Goal: Task Accomplishment & Management: Use online tool/utility

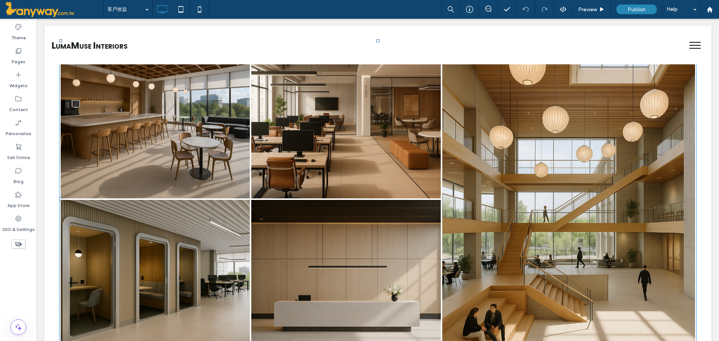
scroll to position [874, 0]
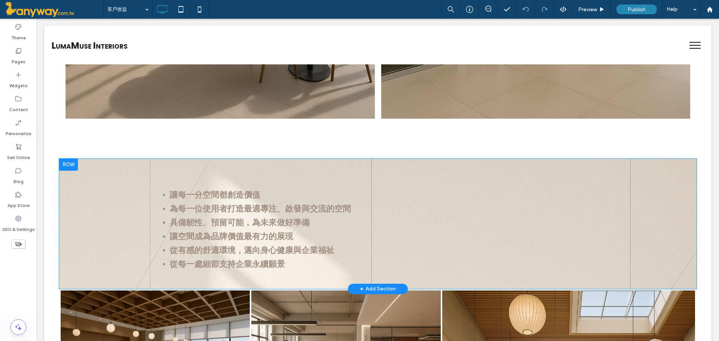
click at [66, 161] on div at bounding box center [68, 165] width 19 height 12
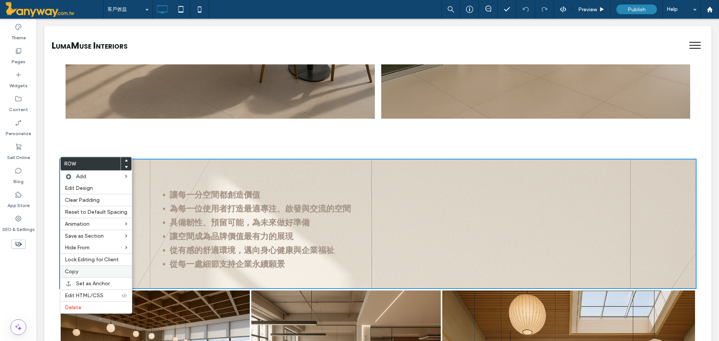
click at [75, 273] on span "Copy" at bounding box center [71, 271] width 13 height 6
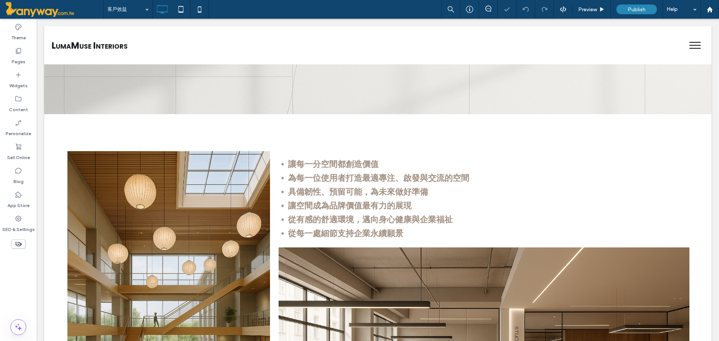
scroll to position [125, 0]
click at [55, 115] on div at bounding box center [377, 114] width 667 height 2
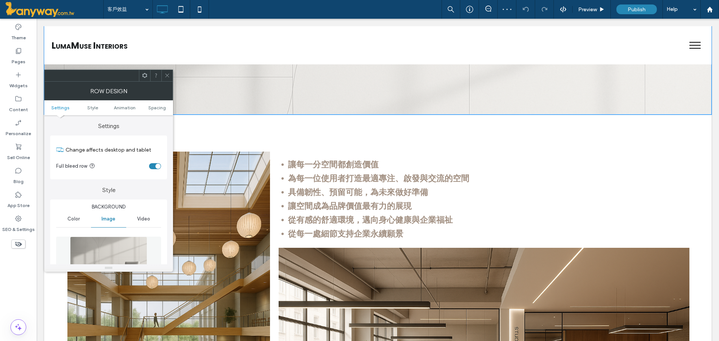
scroll to position [0, 0]
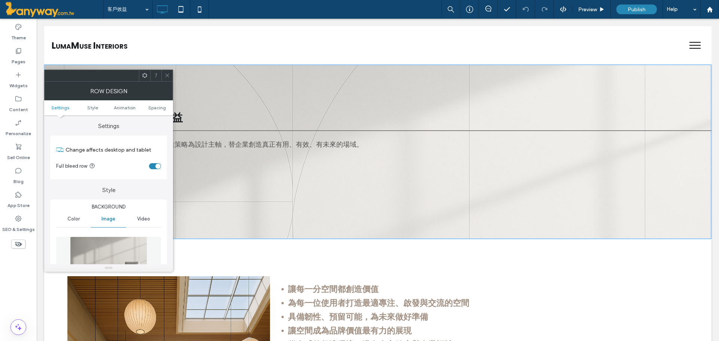
click at [165, 78] on span at bounding box center [167, 75] width 6 height 11
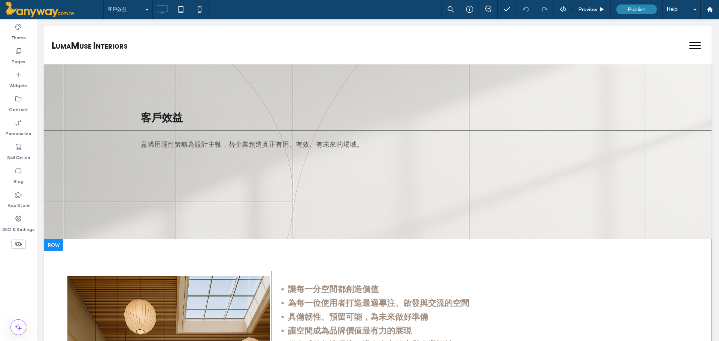
click at [50, 245] on div at bounding box center [53, 245] width 19 height 12
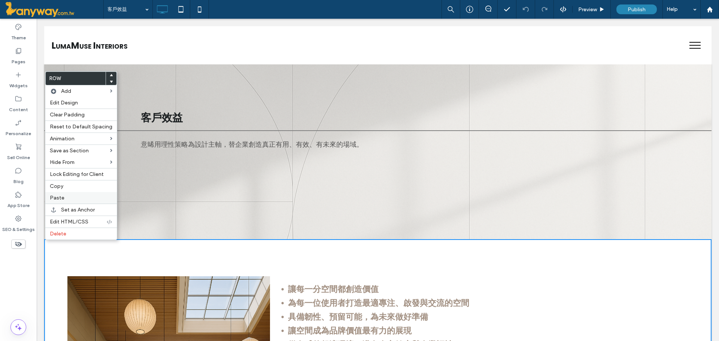
click at [65, 196] on label "Paste" at bounding box center [81, 198] width 63 height 6
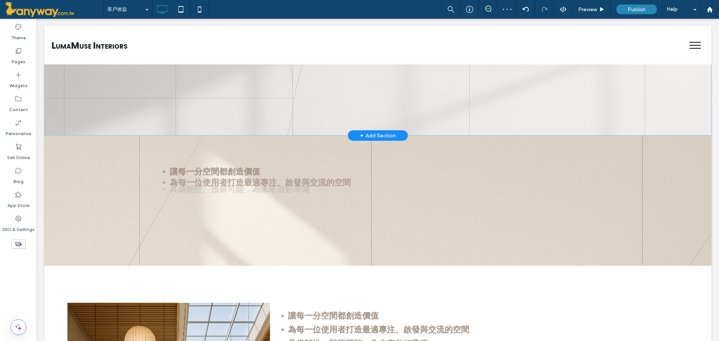
scroll to position [125, 0]
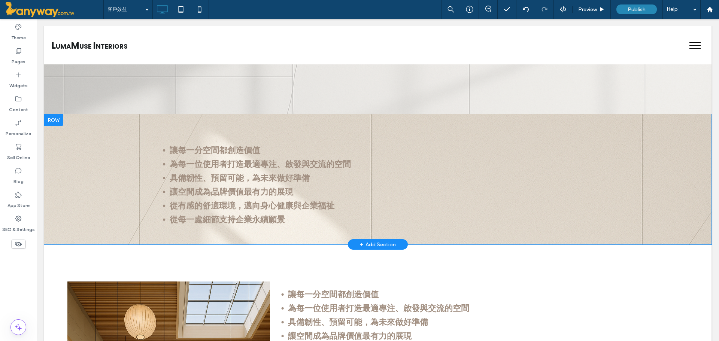
click at [51, 121] on div at bounding box center [53, 120] width 19 height 12
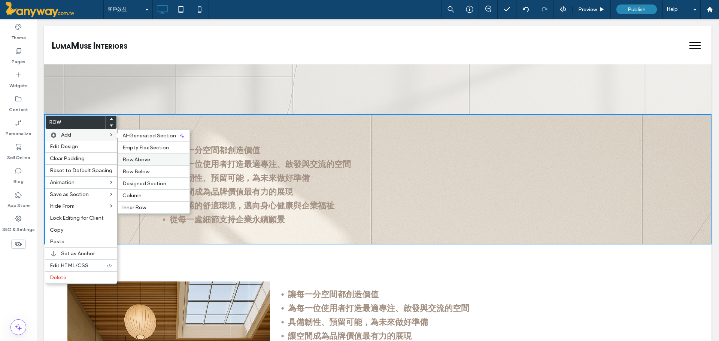
click at [132, 157] on span "Row Above" at bounding box center [136, 160] width 28 height 6
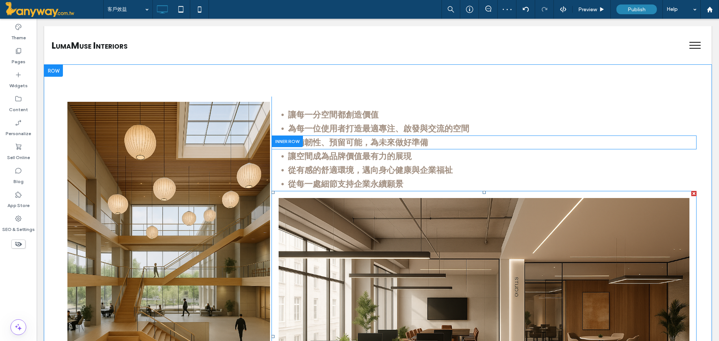
scroll to position [624, 0]
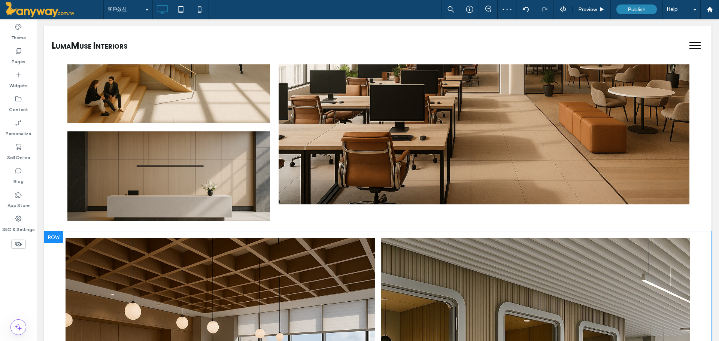
click at [53, 243] on div at bounding box center [53, 237] width 19 height 12
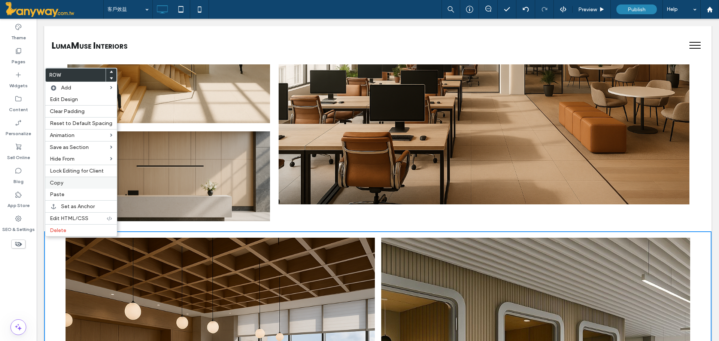
click at [73, 180] on label "Copy" at bounding box center [81, 183] width 63 height 6
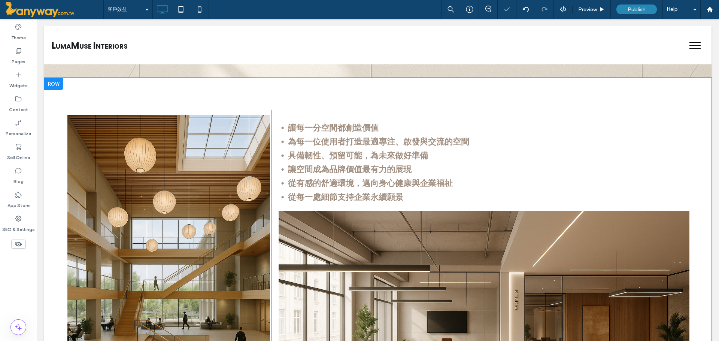
scroll to position [250, 0]
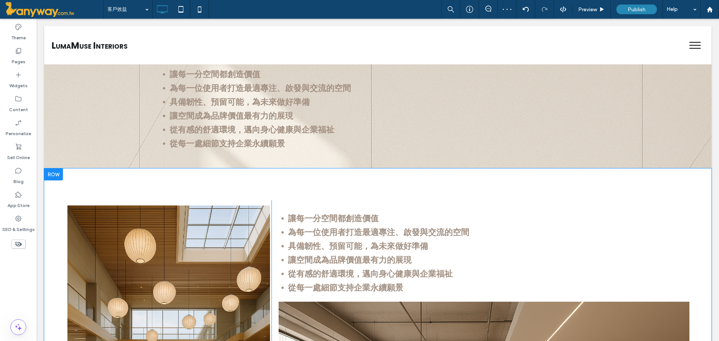
click at [49, 179] on div at bounding box center [53, 174] width 19 height 12
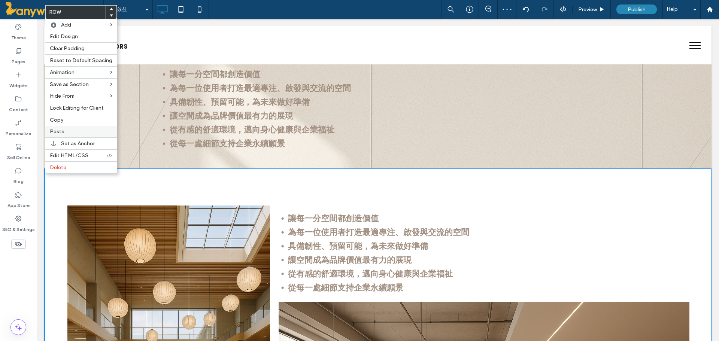
click at [67, 130] on label "Paste" at bounding box center [81, 131] width 63 height 6
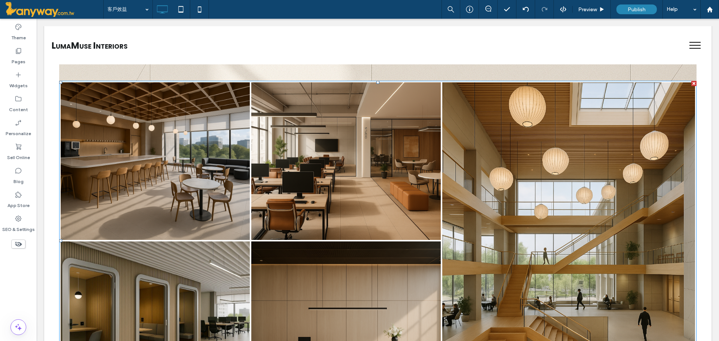
scroll to position [1623, 0]
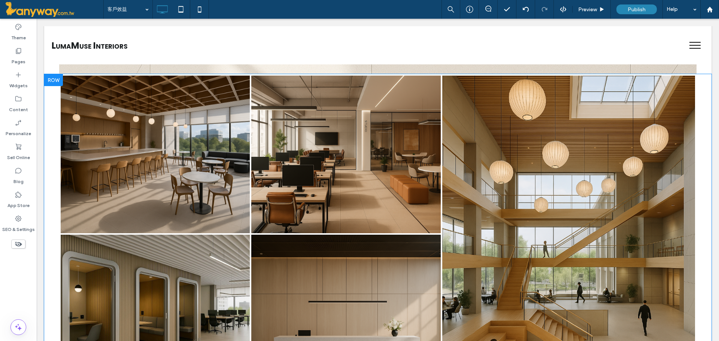
click at [49, 82] on div at bounding box center [53, 80] width 19 height 12
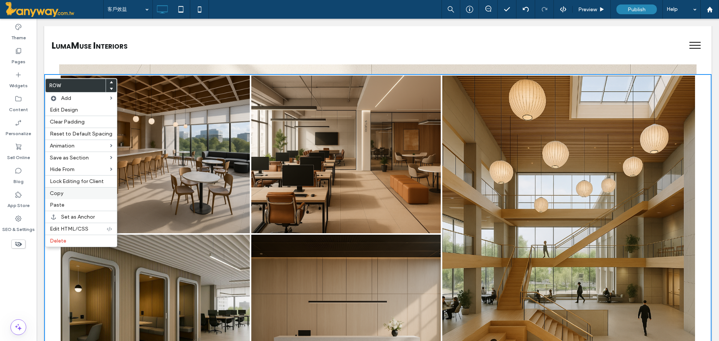
click at [66, 192] on label "Copy" at bounding box center [81, 193] width 63 height 6
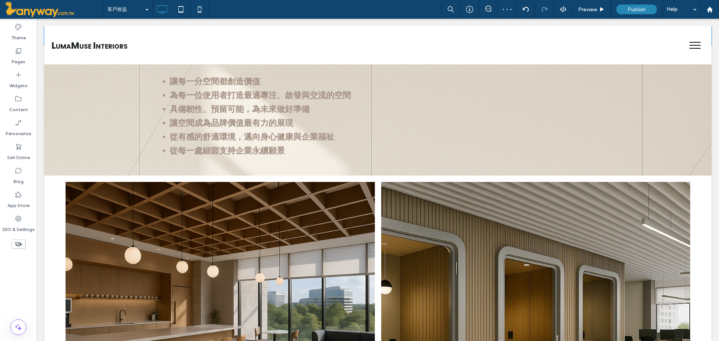
scroll to position [250, 0]
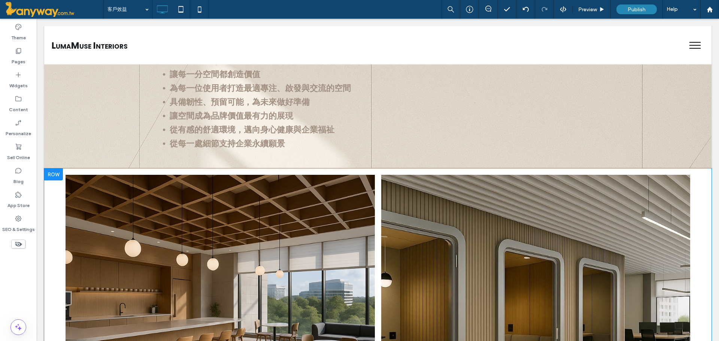
click at [55, 178] on div at bounding box center [53, 174] width 19 height 12
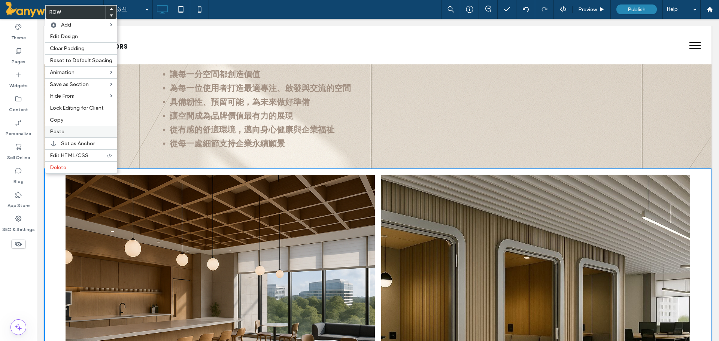
click at [69, 133] on label "Paste" at bounding box center [81, 131] width 63 height 6
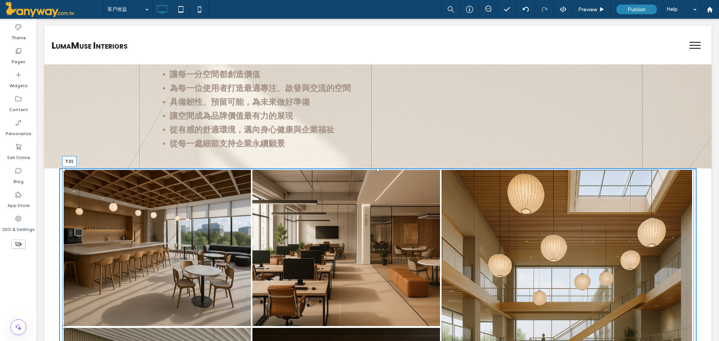
drag, startPoint x: 376, startPoint y: 174, endPoint x: 370, endPoint y: 182, distance: 9.9
click at [370, 182] on div "Button Button Button Button Button 查看更多內容 T:21" at bounding box center [378, 326] width 632 height 317
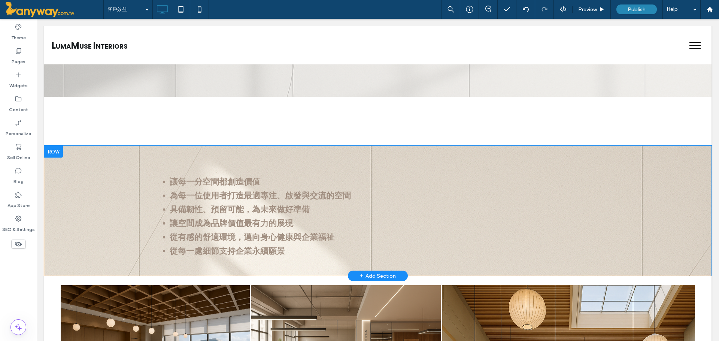
scroll to position [125, 0]
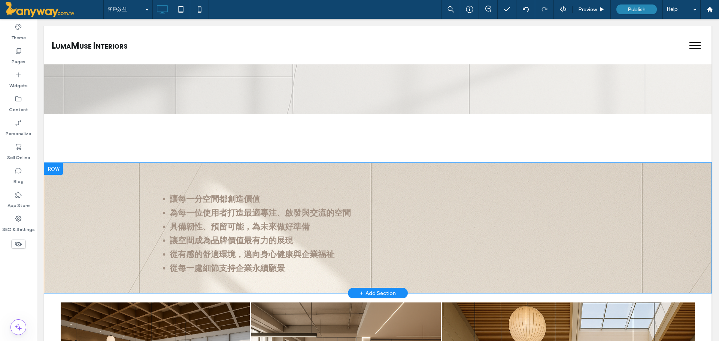
click at [54, 169] on div at bounding box center [53, 169] width 19 height 12
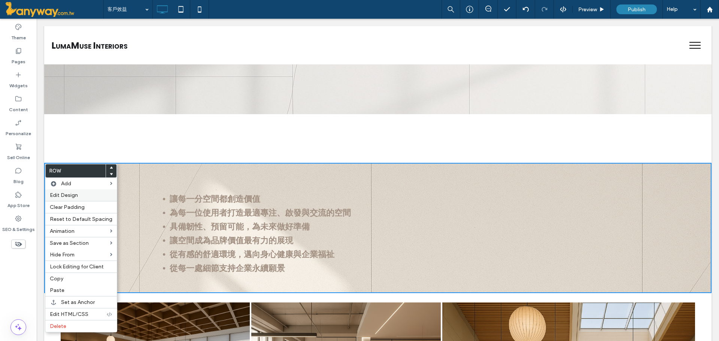
click at [66, 197] on span "Edit Design" at bounding box center [64, 195] width 28 height 6
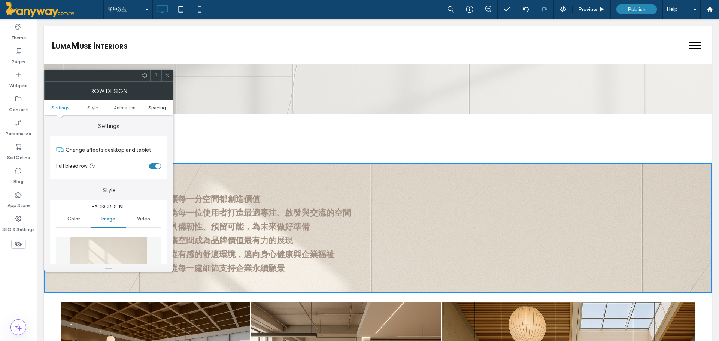
click at [155, 109] on span "Spacing" at bounding box center [157, 108] width 18 height 6
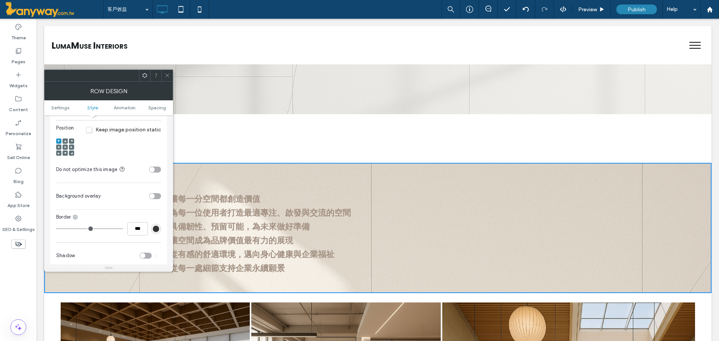
scroll to position [455, 0]
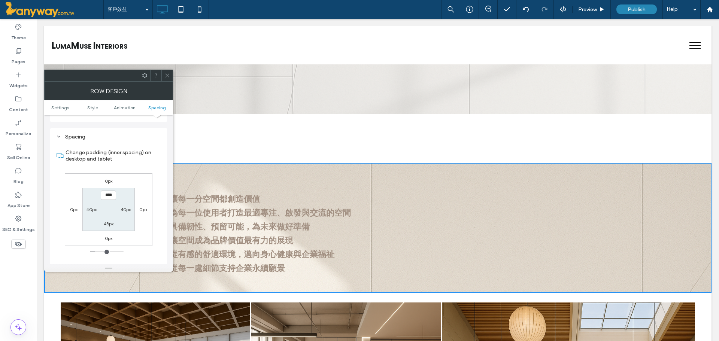
click at [72, 207] on label "0px" at bounding box center [74, 210] width 8 height 6
type input "*"
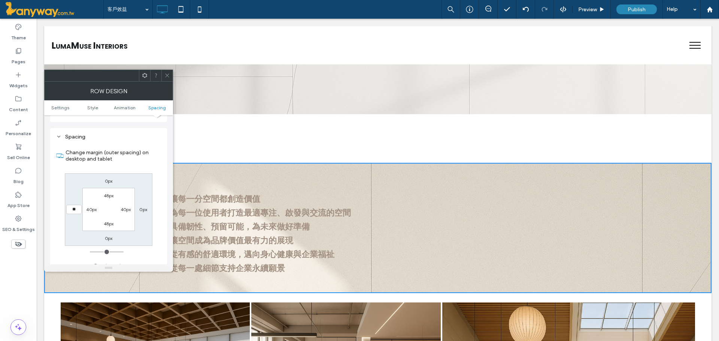
type input "**"
type input "****"
click at [75, 239] on div "Change margin (outer spacing) on desktop and tablet 0px 0px 0px **** 48px 40px …" at bounding box center [108, 206] width 105 height 129
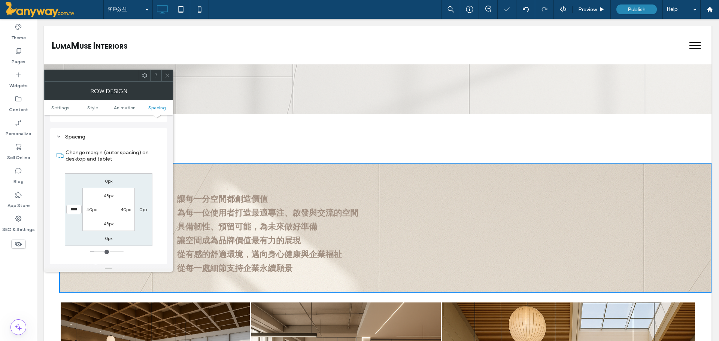
click at [142, 207] on label "0px" at bounding box center [143, 210] width 8 height 6
type input "*"
type input "**"
type input "****"
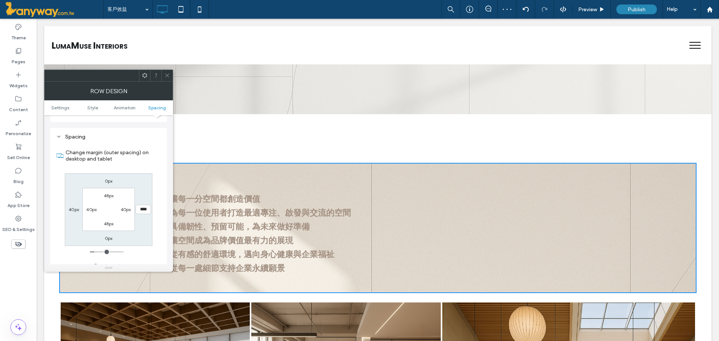
click at [165, 72] on span at bounding box center [167, 75] width 6 height 11
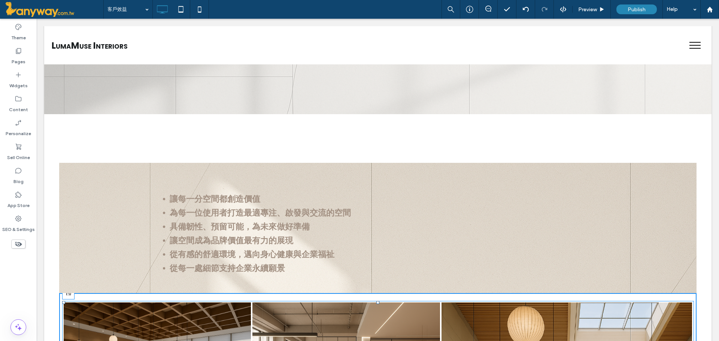
drag, startPoint x: 374, startPoint y: 307, endPoint x: 376, endPoint y: 298, distance: 9.5
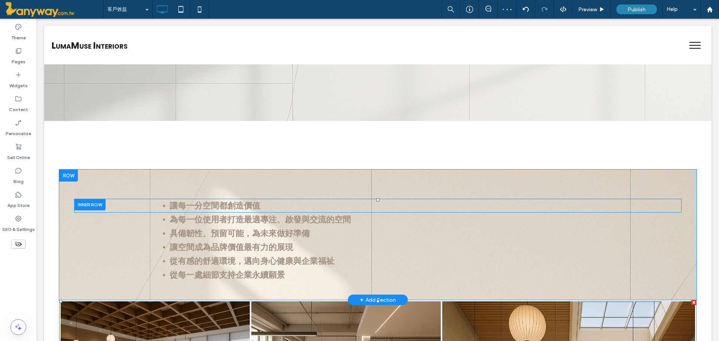
scroll to position [125, 0]
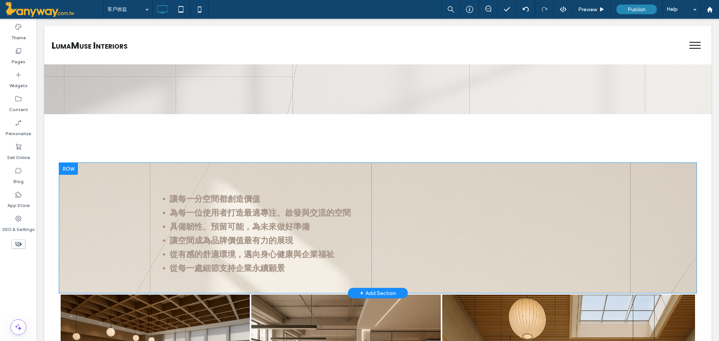
click at [62, 168] on div at bounding box center [68, 169] width 19 height 12
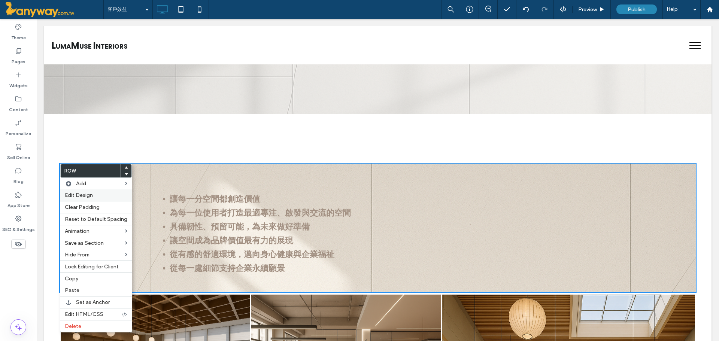
click at [83, 193] on span "Edit Design" at bounding box center [79, 195] width 28 height 6
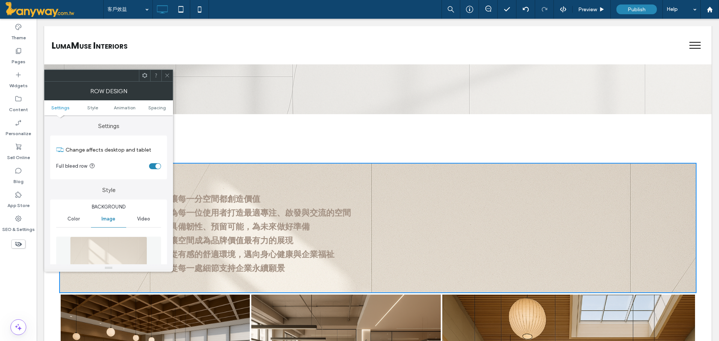
scroll to position [125, 0]
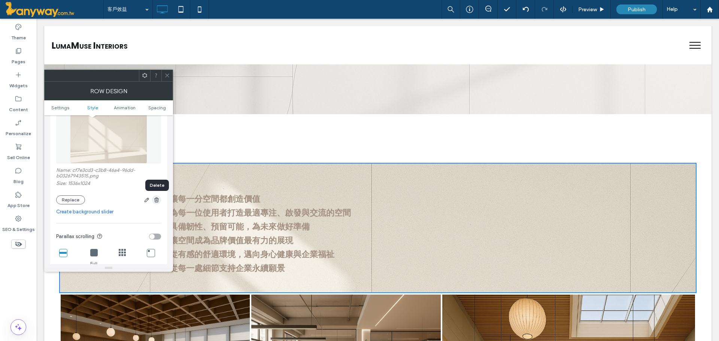
click at [156, 198] on use "button" at bounding box center [156, 199] width 4 height 5
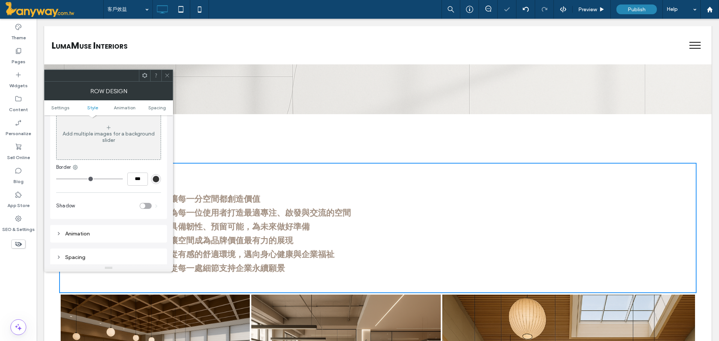
click at [170, 79] on div at bounding box center [166, 75] width 11 height 11
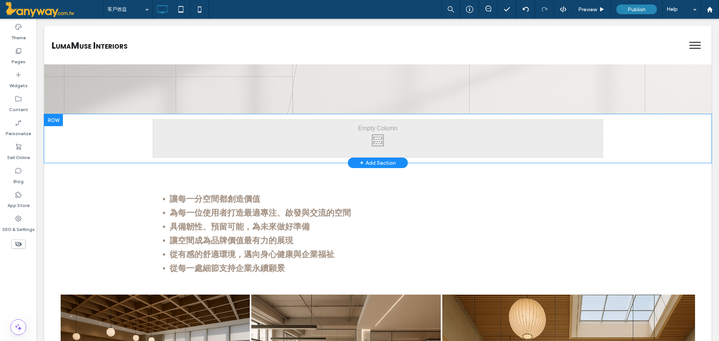
click at [58, 121] on div at bounding box center [53, 120] width 19 height 12
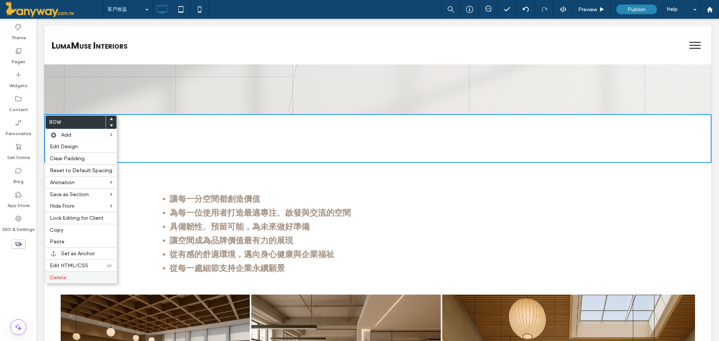
click at [61, 277] on span "Delete" at bounding box center [58, 277] width 16 height 6
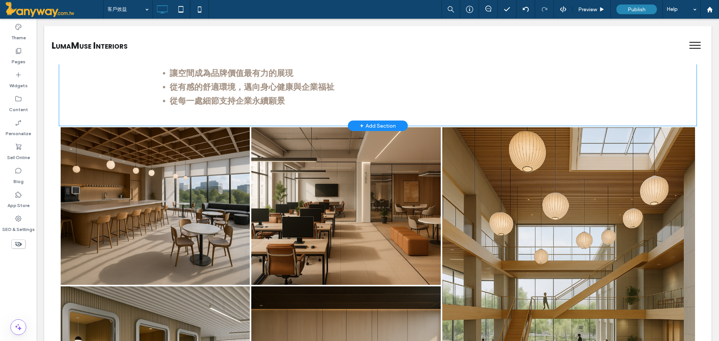
scroll to position [250, 0]
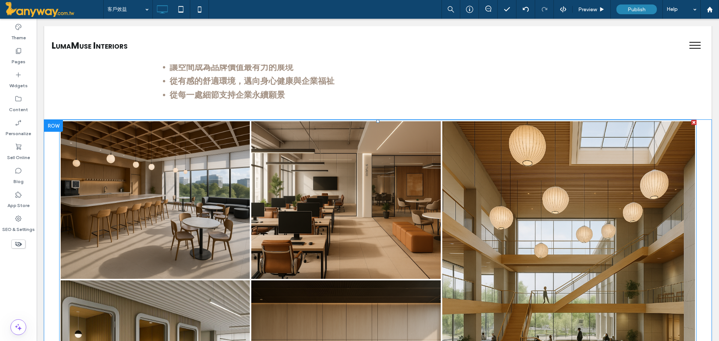
click at [348, 174] on link at bounding box center [346, 199] width 201 height 167
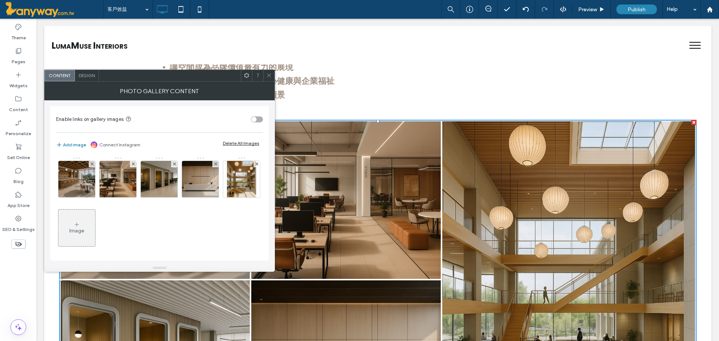
click at [81, 77] on span "Design" at bounding box center [87, 76] width 16 height 6
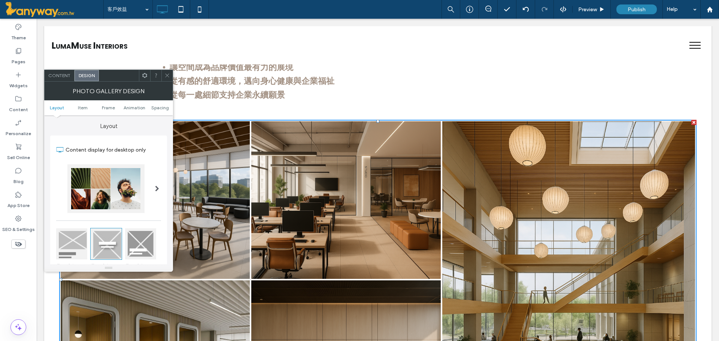
click at [82, 73] on span "Design" at bounding box center [87, 76] width 16 height 6
click at [167, 76] on icon at bounding box center [167, 76] width 6 height 6
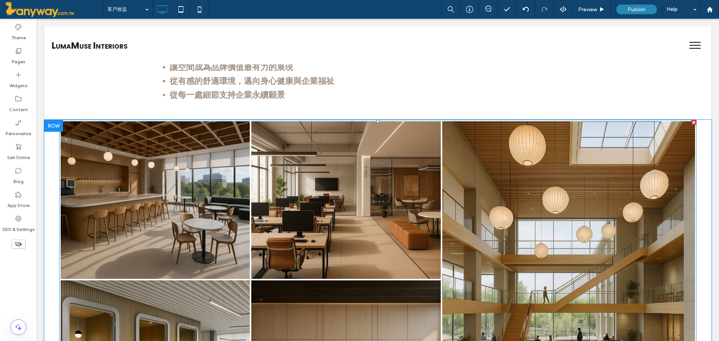
click at [177, 154] on link at bounding box center [155, 199] width 201 height 167
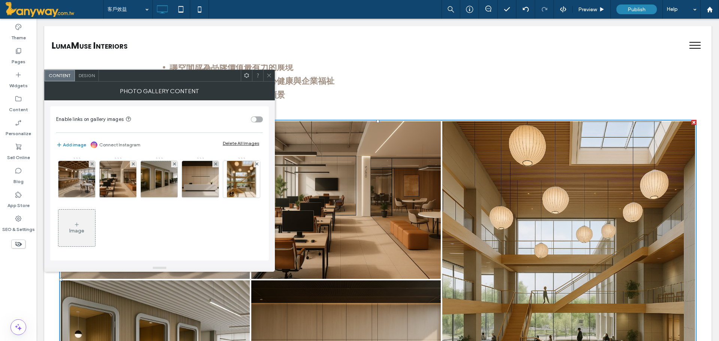
click at [89, 79] on div "Design" at bounding box center [87, 75] width 24 height 11
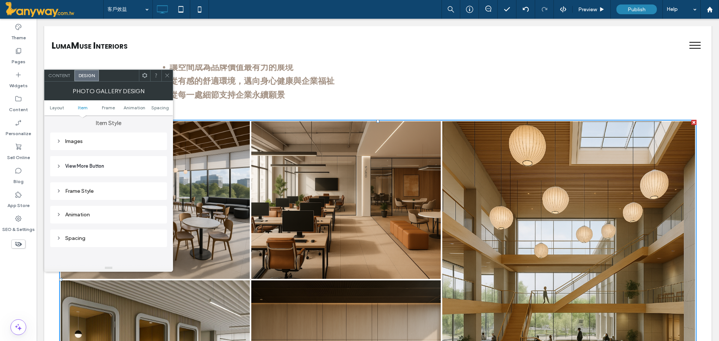
click at [112, 214] on div "Animation" at bounding box center [108, 215] width 105 height 6
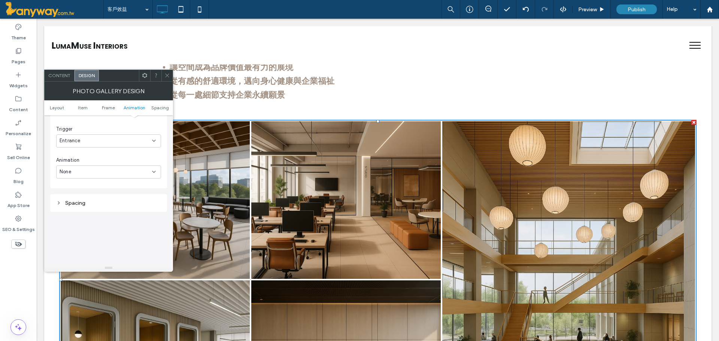
click at [83, 170] on div "None" at bounding box center [106, 171] width 92 height 7
click at [95, 222] on div "Bounce In" at bounding box center [109, 224] width 104 height 13
click at [88, 202] on div "In place" at bounding box center [106, 202] width 92 height 7
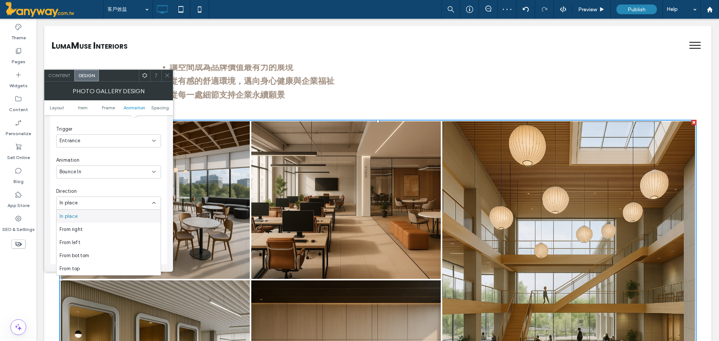
click at [88, 184] on div "Change affects desktop and tablet Trigger Entrance Animation Bounce In Directio…" at bounding box center [108, 192] width 105 height 195
click at [97, 168] on div "Bounce In" at bounding box center [108, 171] width 105 height 13
click at [108, 243] on div "Rotate In" at bounding box center [109, 237] width 104 height 13
click at [104, 175] on div "Rotate In" at bounding box center [106, 171] width 92 height 7
click at [94, 213] on div "Slide In" at bounding box center [109, 211] width 104 height 13
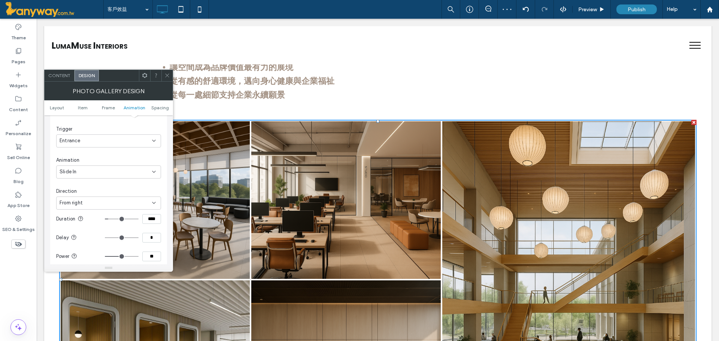
click at [92, 175] on div "Slide In" at bounding box center [106, 171] width 92 height 7
click at [87, 228] on div "Bounce In" at bounding box center [109, 224] width 104 height 13
click at [165, 82] on div "Photo Gallery Design" at bounding box center [108, 91] width 129 height 19
click at [167, 82] on div "Photo Gallery Design" at bounding box center [108, 91] width 129 height 19
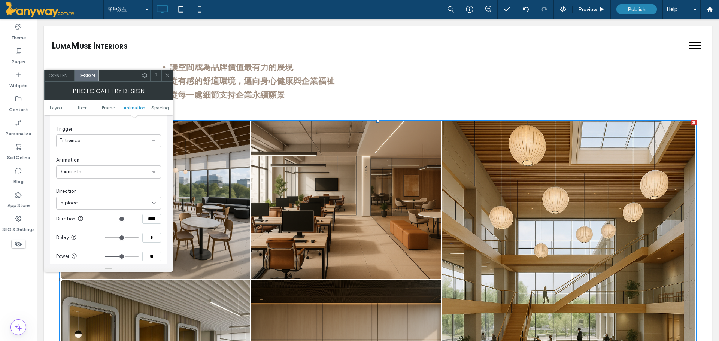
click at [169, 75] on icon at bounding box center [167, 76] width 6 height 6
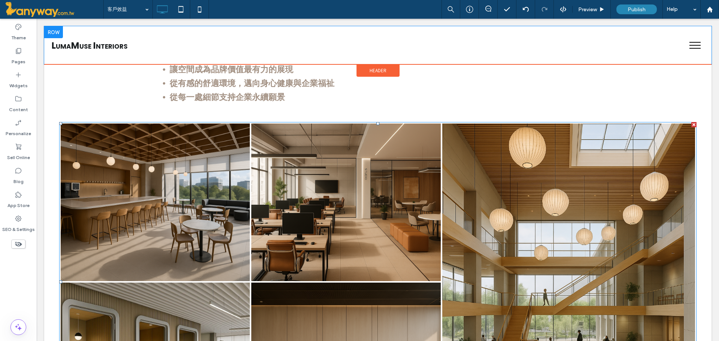
scroll to position [125, 0]
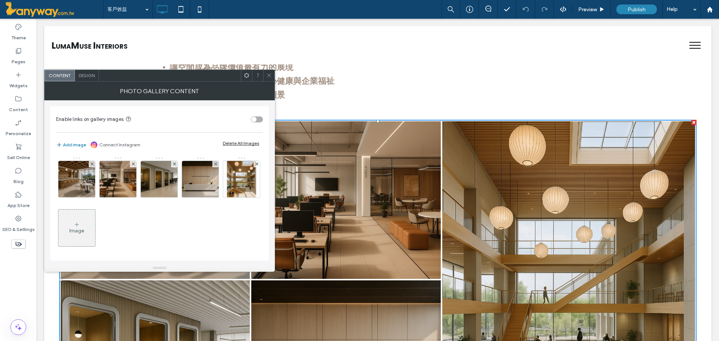
click at [267, 73] on icon at bounding box center [269, 76] width 6 height 6
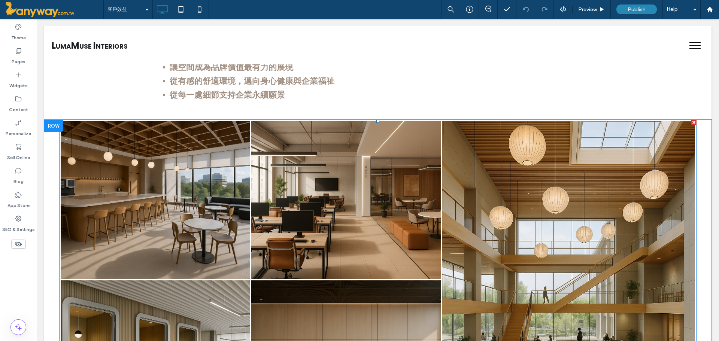
click at [75, 137] on link at bounding box center [155, 199] width 201 height 167
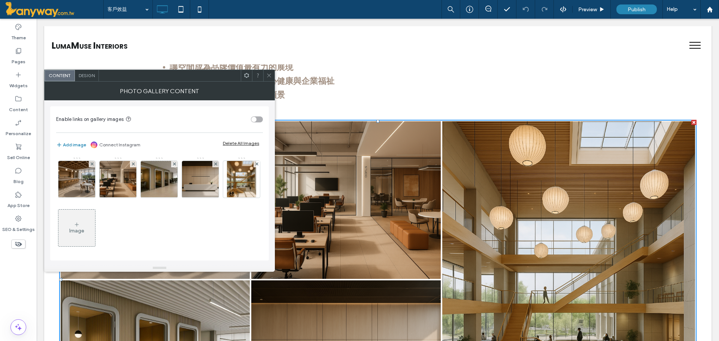
click at [90, 82] on div "Photo Gallery Content" at bounding box center [159, 91] width 231 height 19
click at [88, 76] on span "Design" at bounding box center [87, 76] width 16 height 6
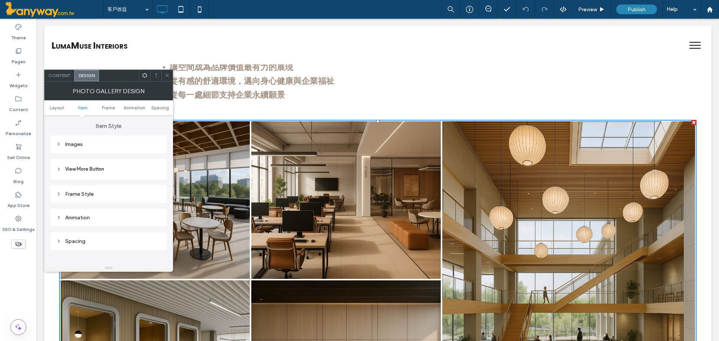
scroll to position [250, 0]
click at [91, 137] on div "Images" at bounding box center [108, 141] width 105 height 10
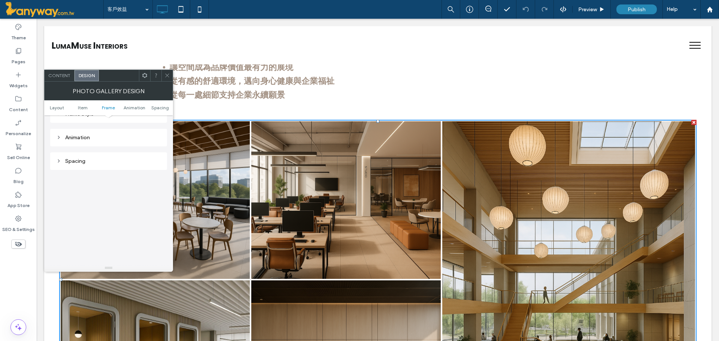
click at [118, 137] on div "Animation" at bounding box center [108, 137] width 105 height 6
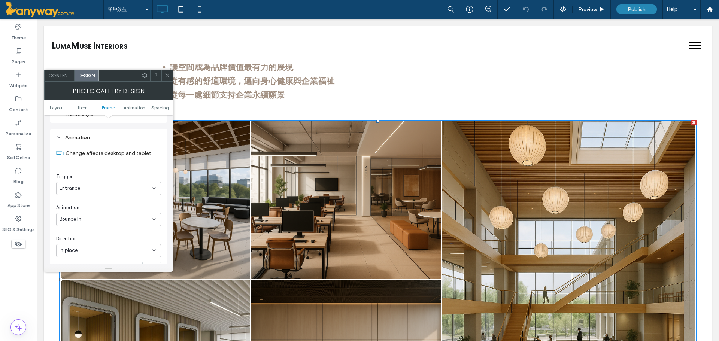
click at [131, 217] on div "Bounce In" at bounding box center [106, 219] width 92 height 7
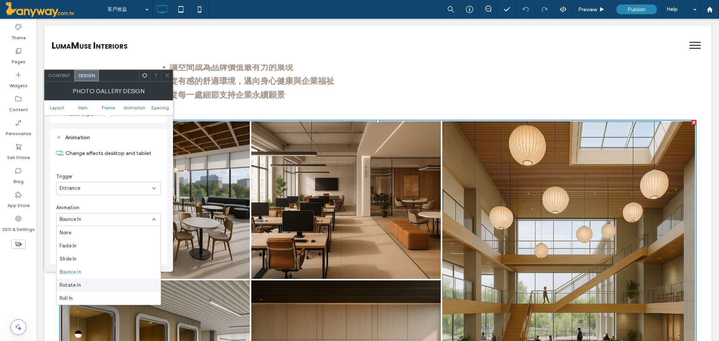
click at [119, 287] on div "Rotate In" at bounding box center [109, 285] width 104 height 13
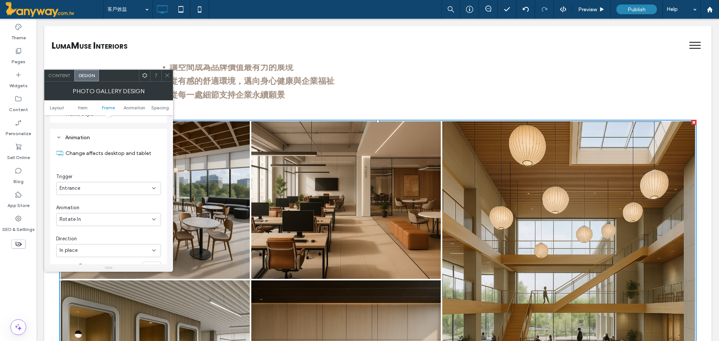
click at [157, 216] on div "Rotate In" at bounding box center [108, 219] width 105 height 13
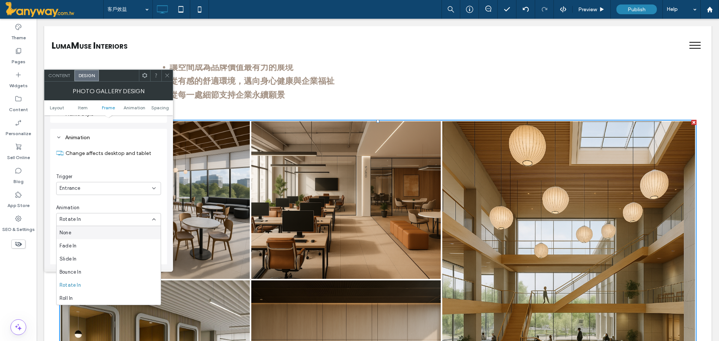
click at [157, 216] on div "Rotate In" at bounding box center [108, 219] width 105 height 13
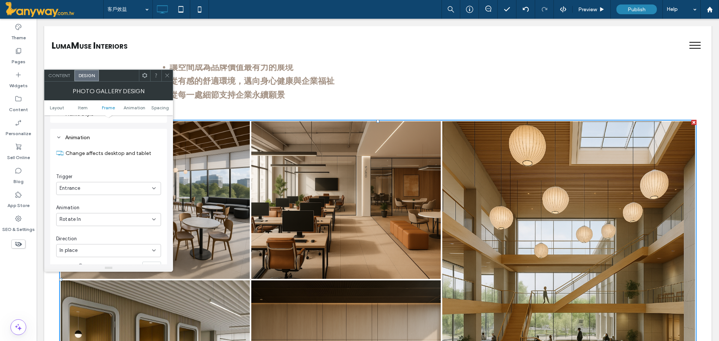
click at [155, 252] on icon at bounding box center [154, 250] width 6 height 6
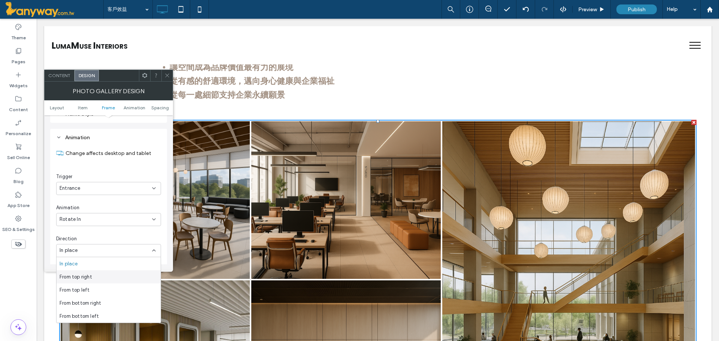
click at [116, 277] on div "From top right" at bounding box center [109, 276] width 104 height 13
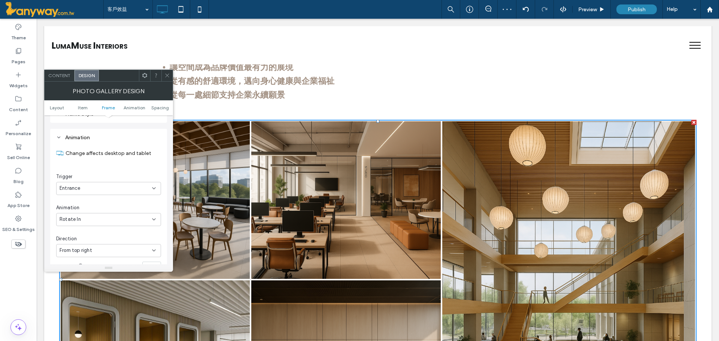
click at [152, 253] on icon at bounding box center [154, 250] width 6 height 6
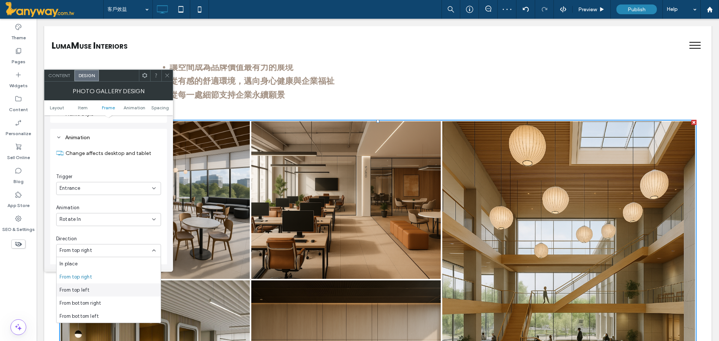
click at [124, 288] on div "From top left" at bounding box center [109, 289] width 104 height 13
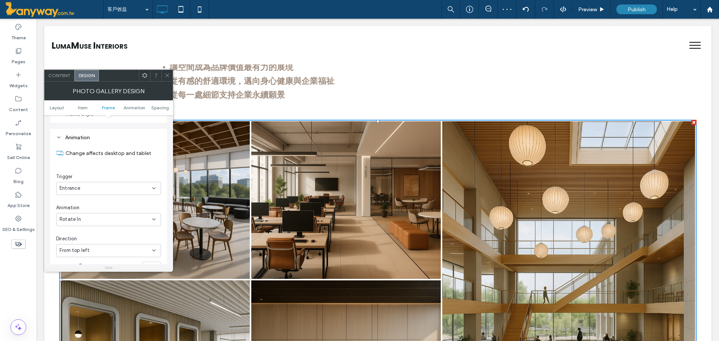
click at [154, 247] on icon at bounding box center [154, 250] width 6 height 6
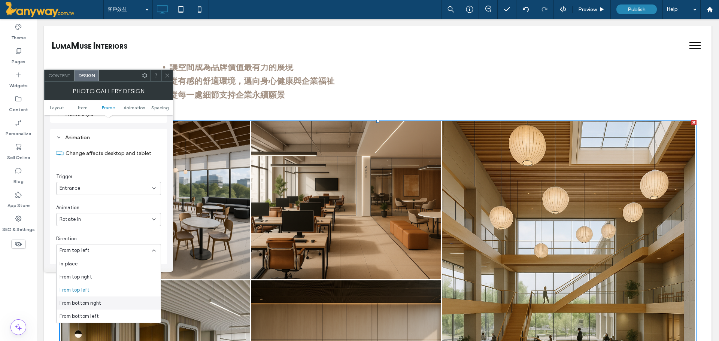
click at [131, 309] on div "From bottom right" at bounding box center [109, 303] width 104 height 13
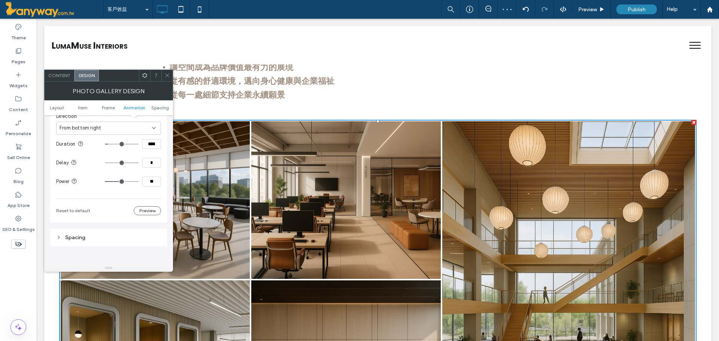
scroll to position [624, 0]
click at [164, 72] on div at bounding box center [166, 75] width 11 height 11
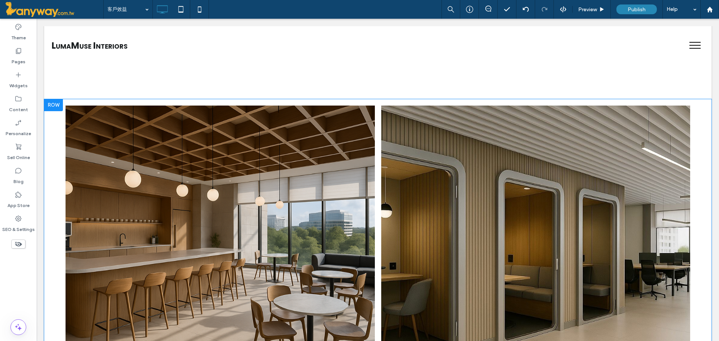
click at [52, 110] on div at bounding box center [53, 105] width 19 height 12
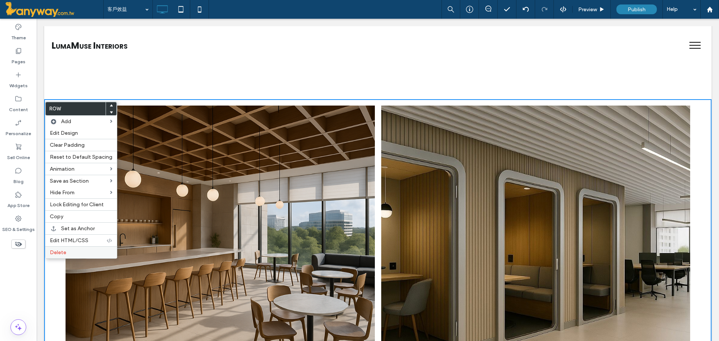
click at [69, 251] on label "Delete" at bounding box center [81, 252] width 63 height 6
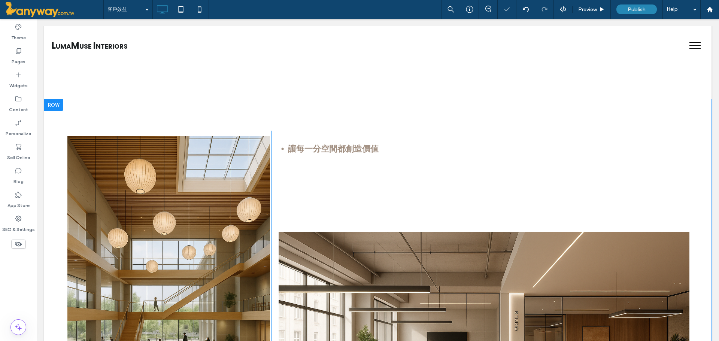
click at [45, 107] on div at bounding box center [53, 105] width 19 height 12
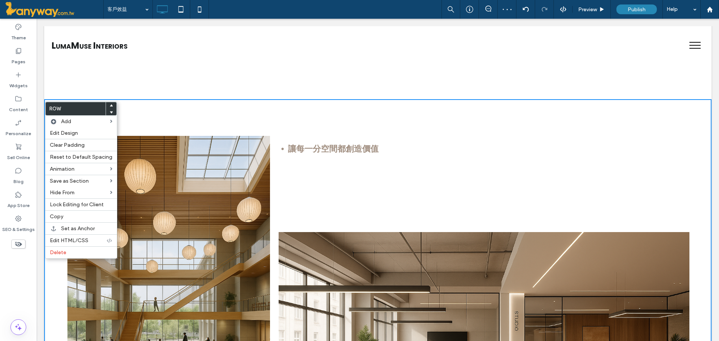
click at [382, 201] on div "讓每一分空間都創造價值 Click To Paste 為每一位使用者打造最適專注、啟發與交流的空間 Click To Paste 具備韌性、預留可能，為未來做…" at bounding box center [483, 331] width 425 height 401
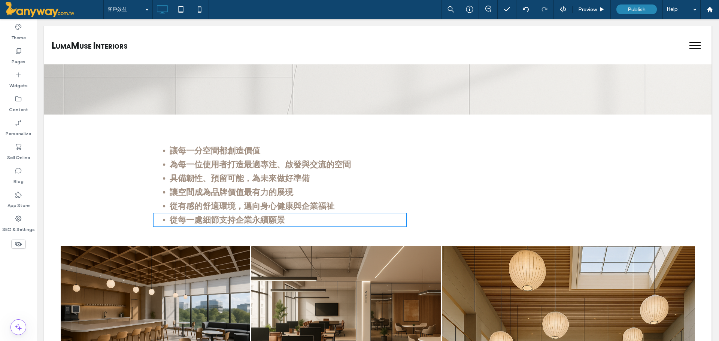
scroll to position [499, 0]
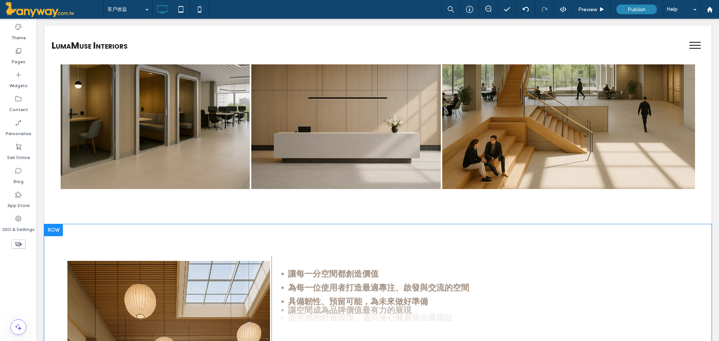
click at [56, 236] on div at bounding box center [53, 230] width 19 height 12
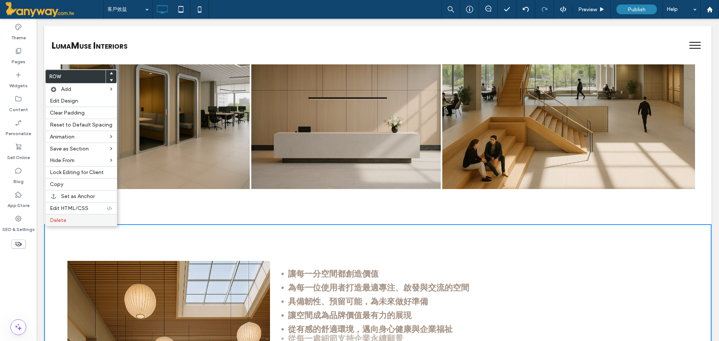
click at [58, 222] on span "Delete" at bounding box center [58, 220] width 16 height 6
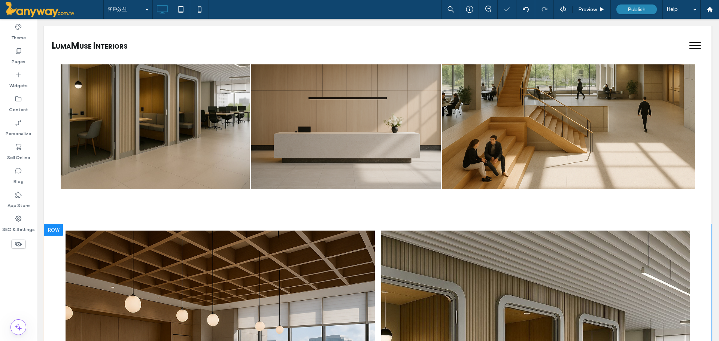
click at [57, 235] on div at bounding box center [53, 230] width 19 height 12
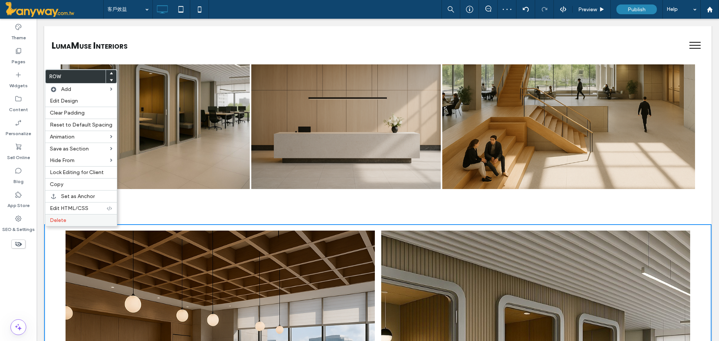
click at [62, 224] on div "Delete" at bounding box center [81, 220] width 72 height 12
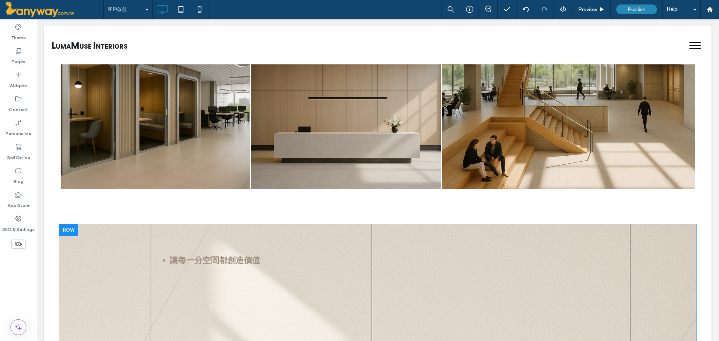
click at [65, 233] on div at bounding box center [68, 230] width 19 height 12
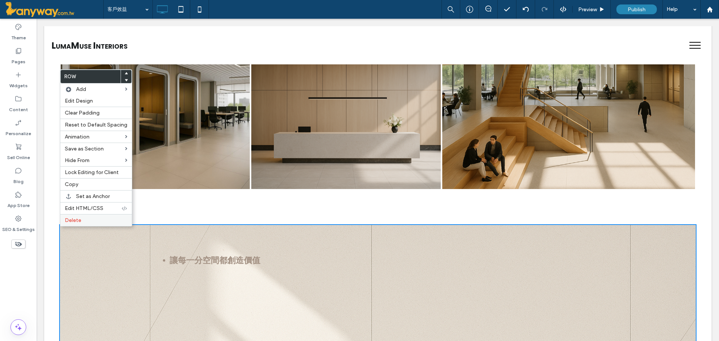
click at [80, 222] on span "Delete" at bounding box center [73, 220] width 16 height 6
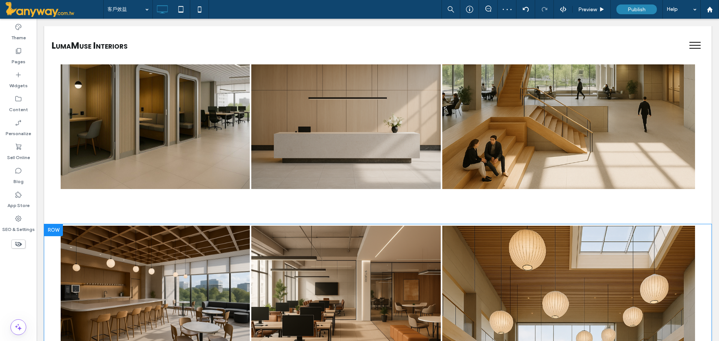
click at [52, 231] on div at bounding box center [53, 230] width 19 height 12
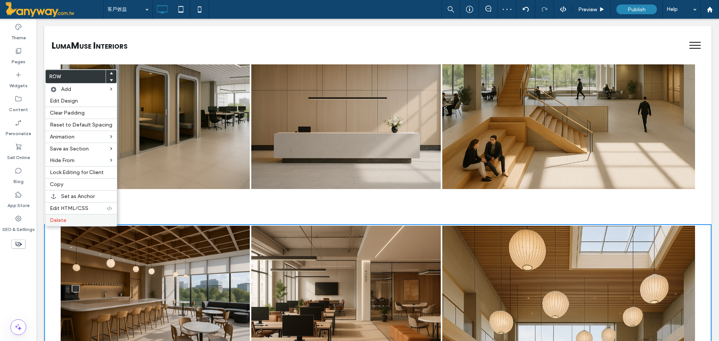
click at [59, 220] on span "Delete" at bounding box center [58, 220] width 16 height 6
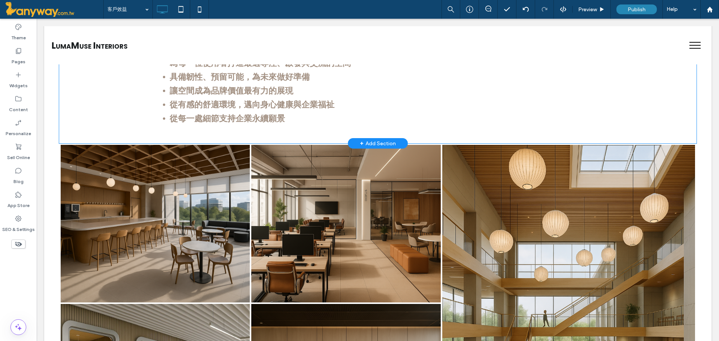
scroll to position [233, 0]
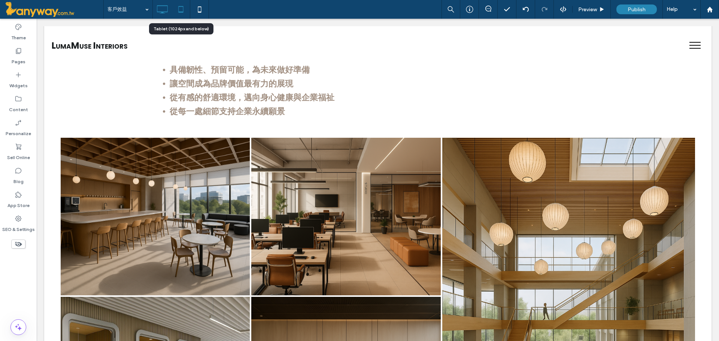
click at [177, 7] on icon at bounding box center [180, 9] width 15 height 15
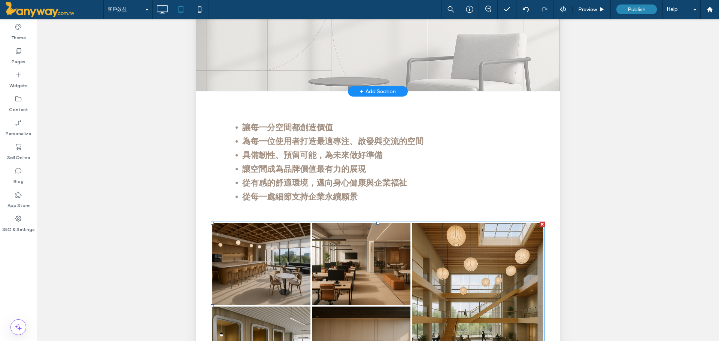
scroll to position [0, 0]
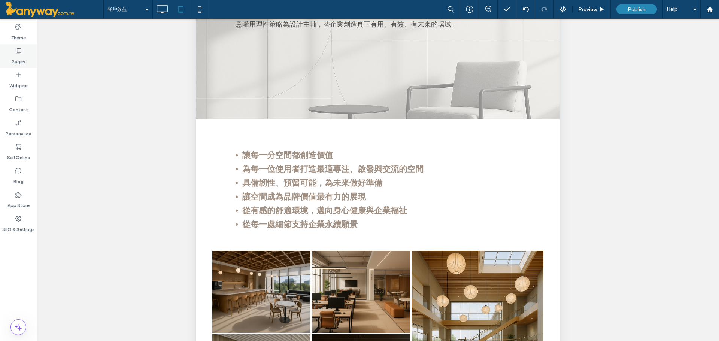
click at [13, 47] on div "Pages" at bounding box center [18, 56] width 37 height 24
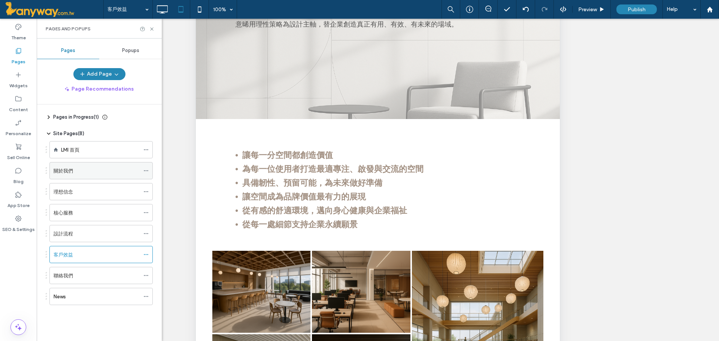
click at [97, 176] on div "關於我們" at bounding box center [97, 170] width 86 height 16
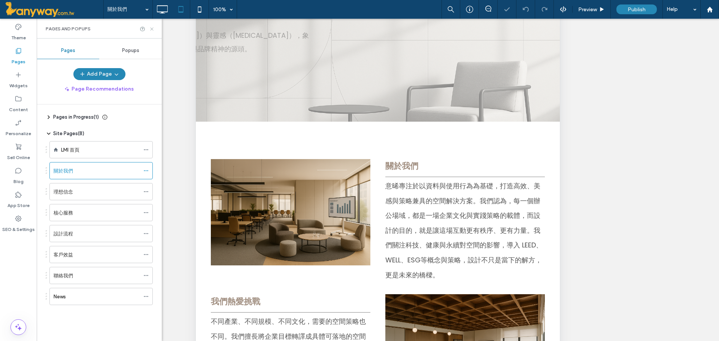
click at [153, 29] on icon at bounding box center [152, 29] width 6 height 6
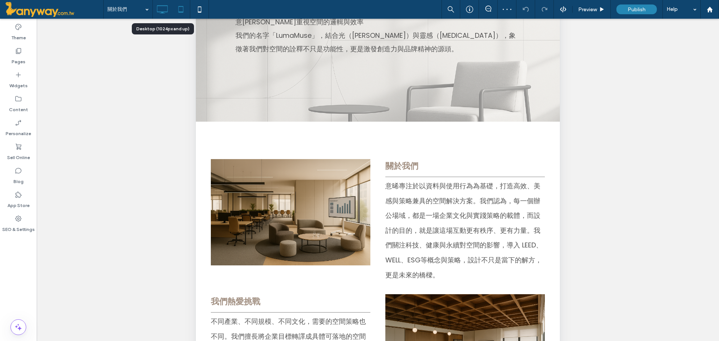
click at [165, 10] on icon at bounding box center [162, 9] width 15 height 15
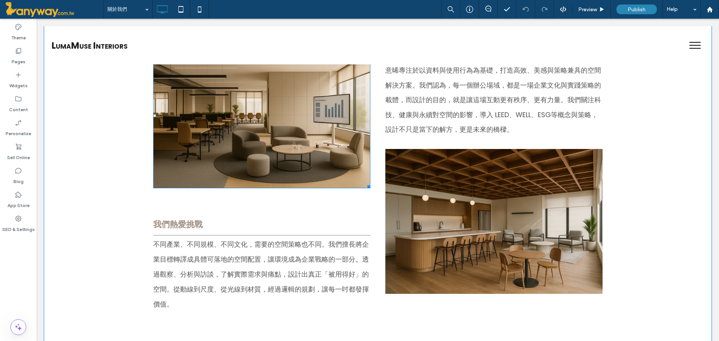
scroll to position [250, 0]
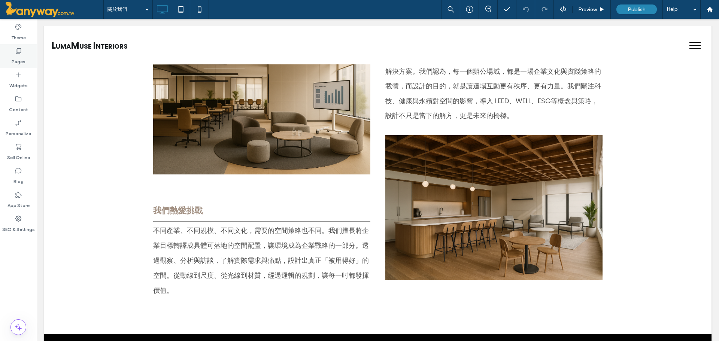
click at [19, 50] on icon at bounding box center [18, 50] width 7 height 7
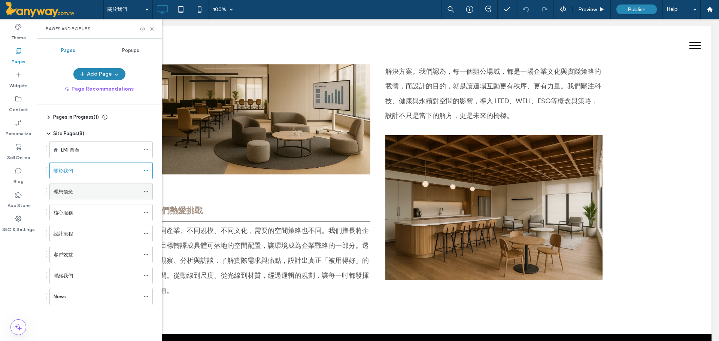
click at [83, 192] on div "理想信念" at bounding box center [97, 192] width 86 height 8
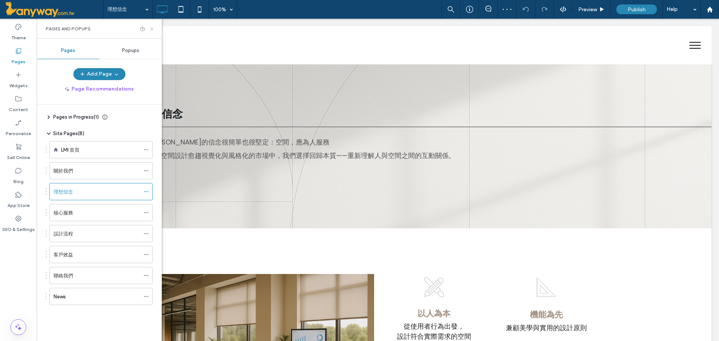
click at [153, 28] on use at bounding box center [151, 28] width 3 height 3
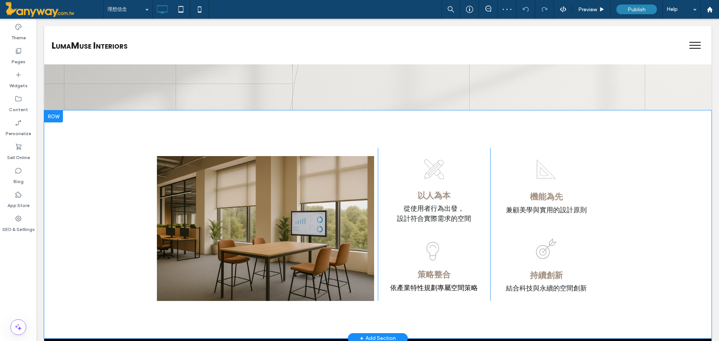
scroll to position [125, 0]
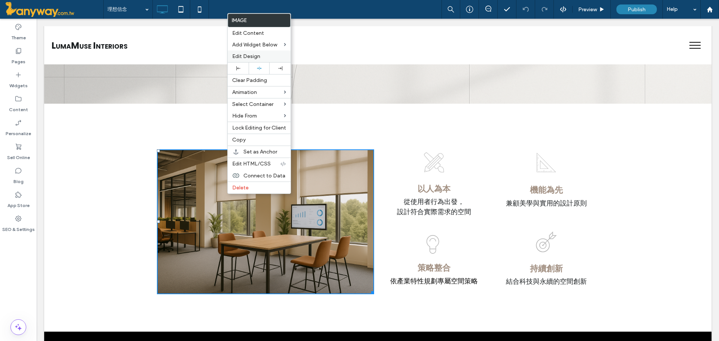
click at [259, 56] on span "Edit Design" at bounding box center [246, 56] width 28 height 6
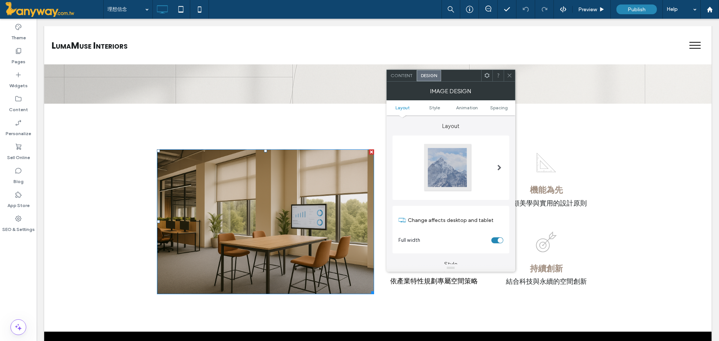
click at [507, 75] on icon at bounding box center [510, 76] width 6 height 6
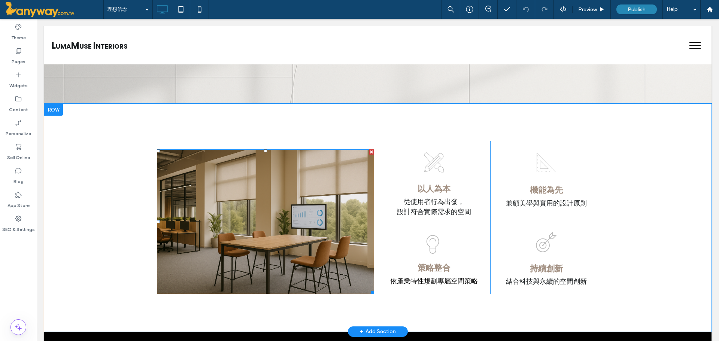
click at [281, 194] on img at bounding box center [265, 221] width 217 height 145
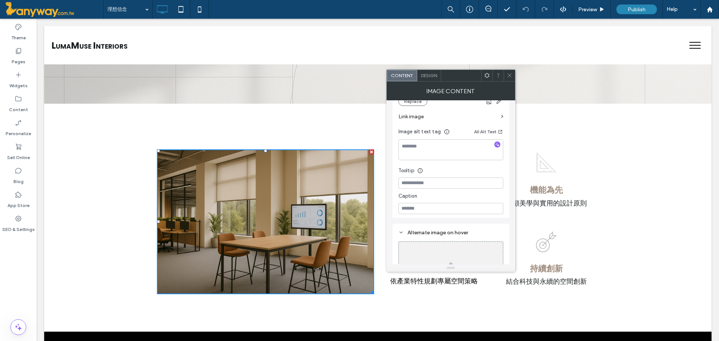
scroll to position [152, 0]
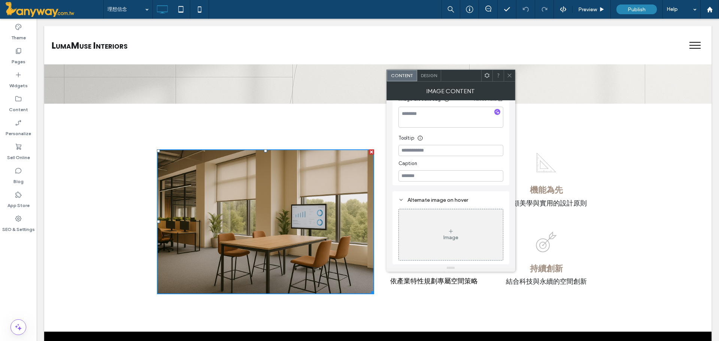
click at [507, 78] on span at bounding box center [510, 75] width 6 height 11
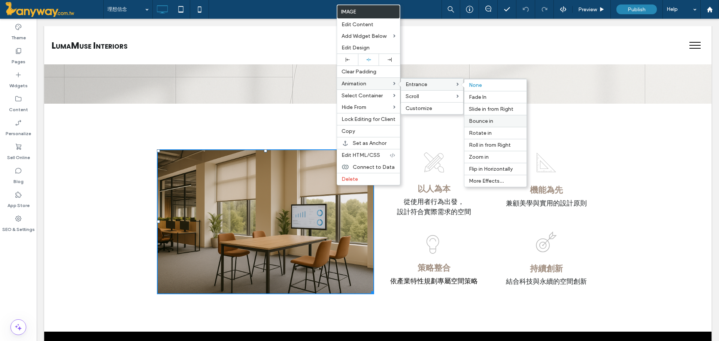
click at [504, 118] on div "Bounce in" at bounding box center [495, 121] width 62 height 12
click at [486, 91] on div "None" at bounding box center [495, 85] width 62 height 12
click at [489, 111] on span "Slide in from Right" at bounding box center [491, 109] width 45 height 6
click at [484, 143] on span "Roll in from Right" at bounding box center [490, 145] width 42 height 6
click at [494, 166] on span "Flip in Horizontally" at bounding box center [491, 169] width 44 height 6
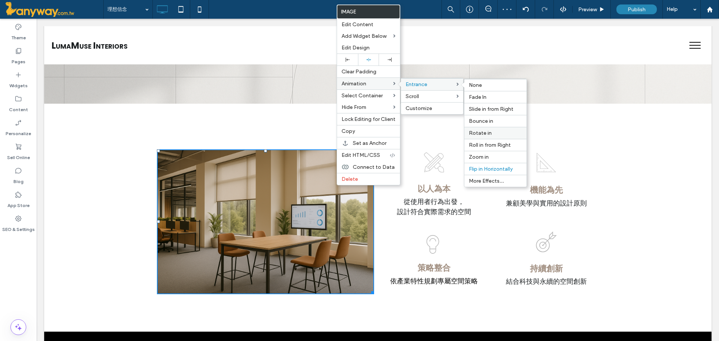
click at [494, 134] on label "Rotate in" at bounding box center [495, 133] width 53 height 6
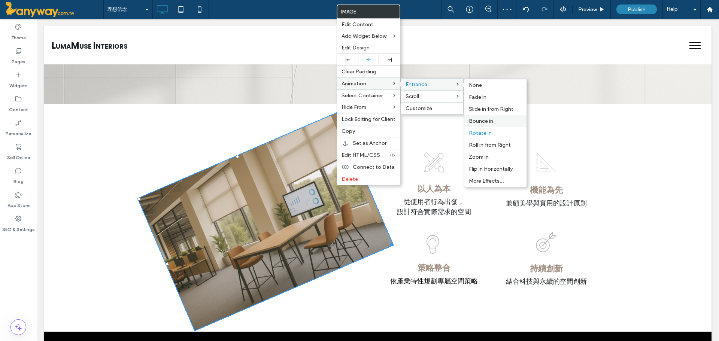
click at [491, 124] on span "Bounce in" at bounding box center [481, 121] width 24 height 6
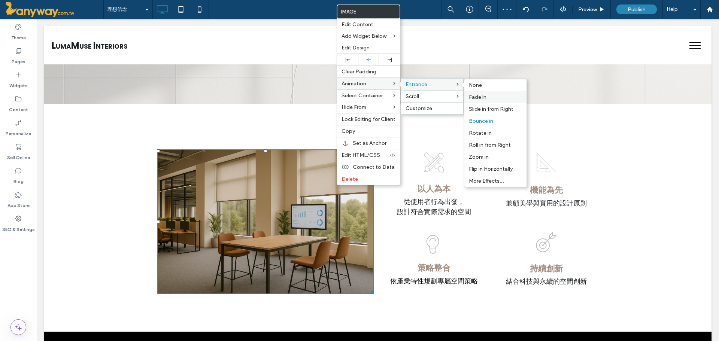
click at [487, 98] on label "Fade In" at bounding box center [495, 97] width 53 height 6
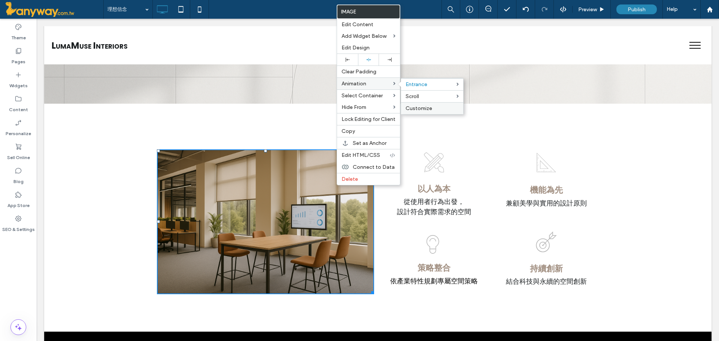
click at [452, 110] on label "Customize" at bounding box center [431, 108] width 53 height 6
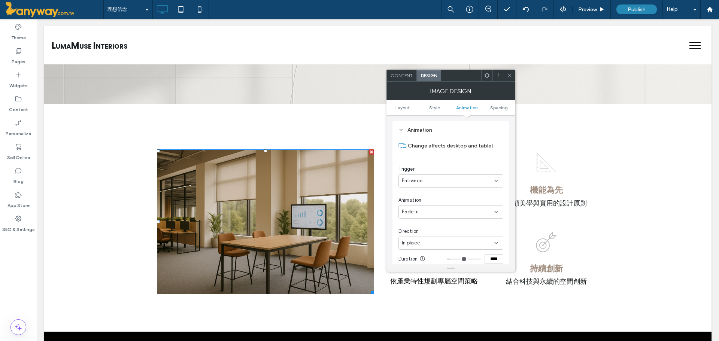
scroll to position [334, 0]
click at [508, 80] on span at bounding box center [510, 75] width 6 height 11
